Goal: Download file/media

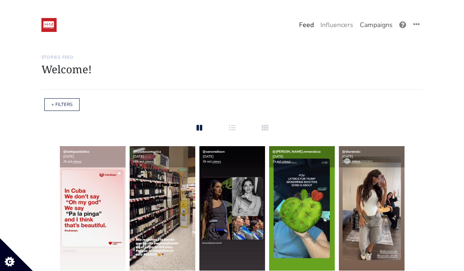
click at [370, 28] on link "Campaigns" at bounding box center [375, 25] width 39 height 16
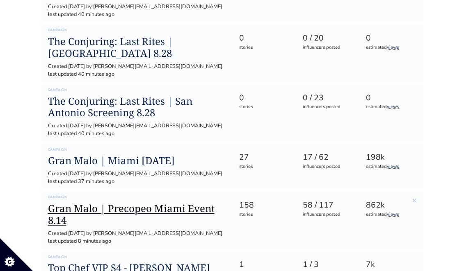
scroll to position [276, 0]
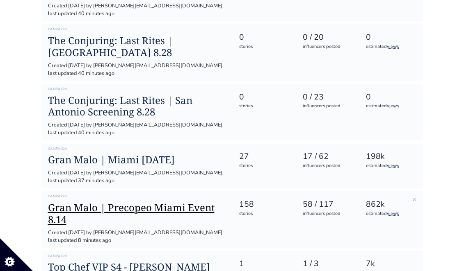
click at [120, 202] on h1 "Gran Malo | Precopeo Miami Event 8.14" at bounding box center [137, 214] width 178 height 24
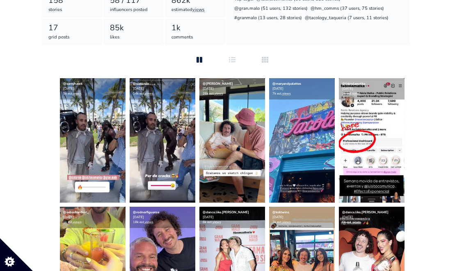
scroll to position [75, 0]
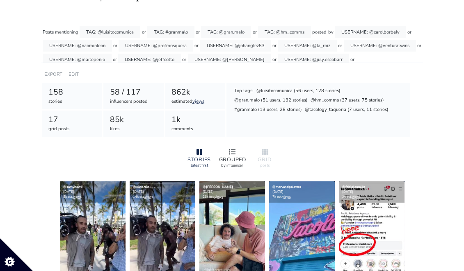
click at [231, 156] on div at bounding box center [232, 153] width 26 height 10
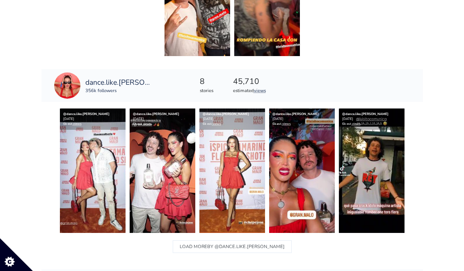
scroll to position [703, 0]
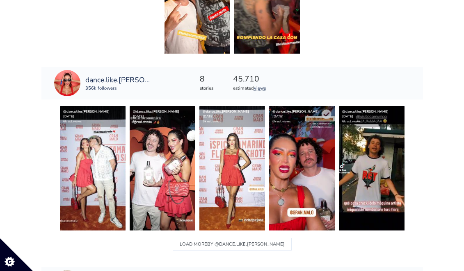
click at [314, 153] on img at bounding box center [302, 168] width 66 height 125
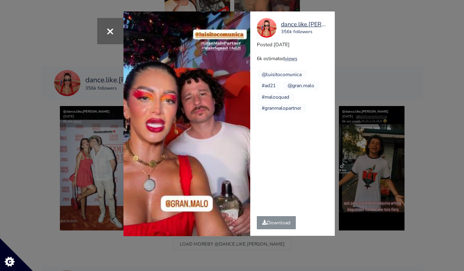
click at [371, 40] on div "× Your browser does not support HTML5 video. dance.like.[PERSON_NAME] 356k foll…" at bounding box center [232, 135] width 464 height 271
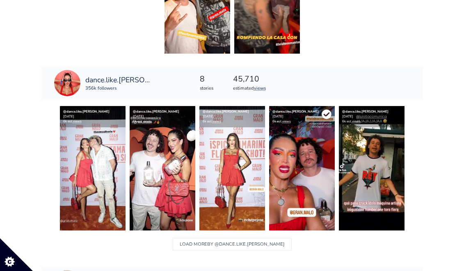
click at [327, 115] on icon at bounding box center [326, 114] width 10 height 10
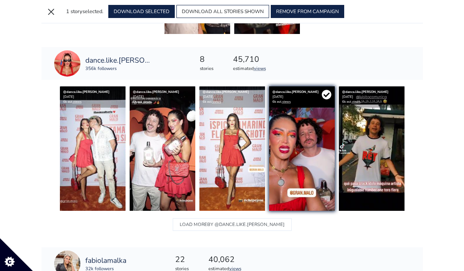
scroll to position [684, 0]
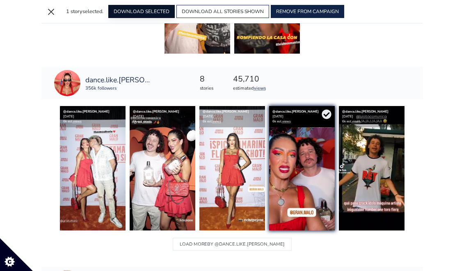
click at [154, 12] on button "DOWNLOAD SELECTED" at bounding box center [141, 11] width 66 height 13
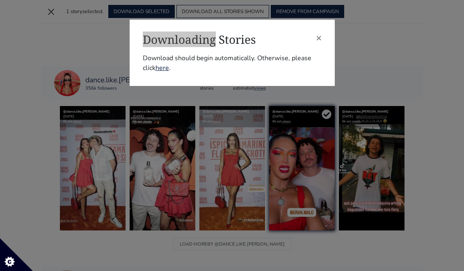
click at [307, 9] on div "× Downloading Stories Download should begin automatically. Otherwise, please cl…" at bounding box center [232, 135] width 464 height 271
